Goal: Find specific page/section: Find specific page/section

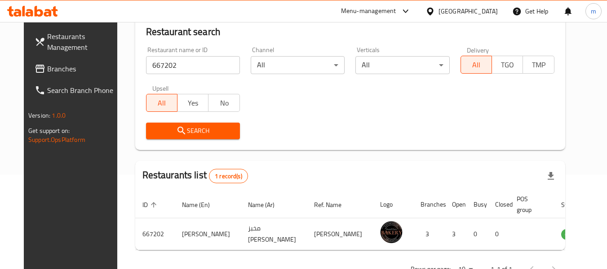
scroll to position [31, 0]
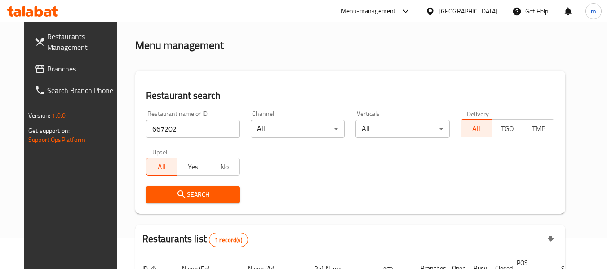
click at [456, 15] on div "United Arab Emirates" at bounding box center [468, 11] width 59 height 10
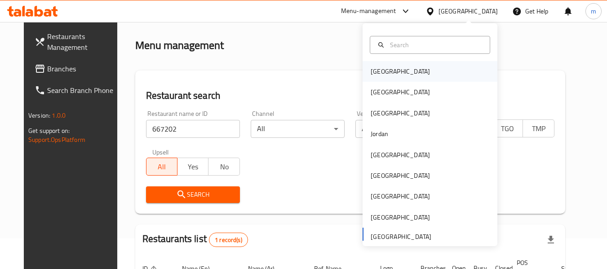
click at [394, 64] on div "[GEOGRAPHIC_DATA]" at bounding box center [430, 71] width 135 height 21
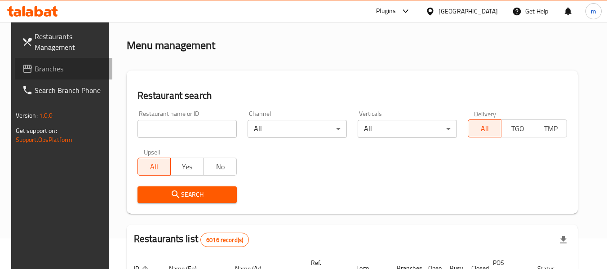
click at [43, 64] on span "Branches" at bounding box center [70, 68] width 71 height 11
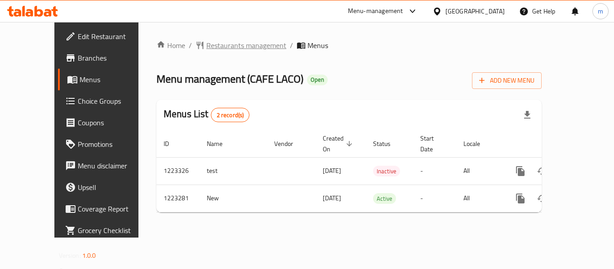
click at [212, 47] on span "Restaurants management" at bounding box center [246, 45] width 80 height 11
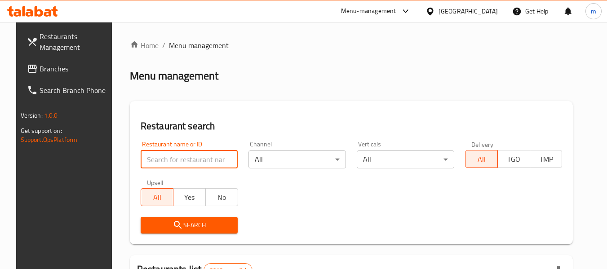
click at [178, 161] on input "search" at bounding box center [190, 160] width 98 height 18
paste input "674353"
type input "674353"
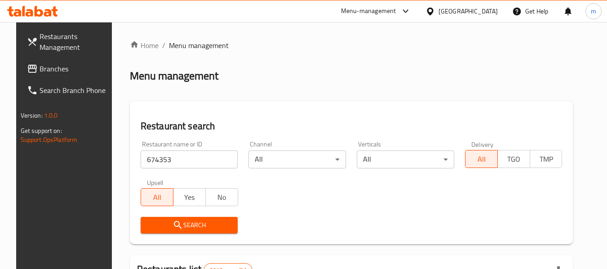
click at [180, 223] on span "Search" at bounding box center [189, 225] width 83 height 11
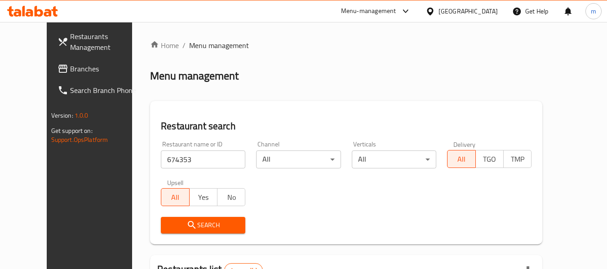
click at [180, 223] on div at bounding box center [303, 134] width 607 height 269
click at [180, 223] on div "Home / Menu management Menu management Restaurant search Restaurant name or ID …" at bounding box center [346, 211] width 393 height 343
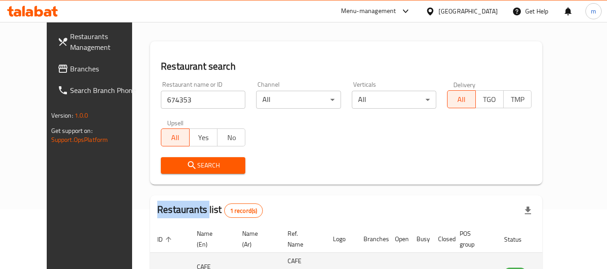
scroll to position [121, 0]
